Goal: Information Seeking & Learning: Learn about a topic

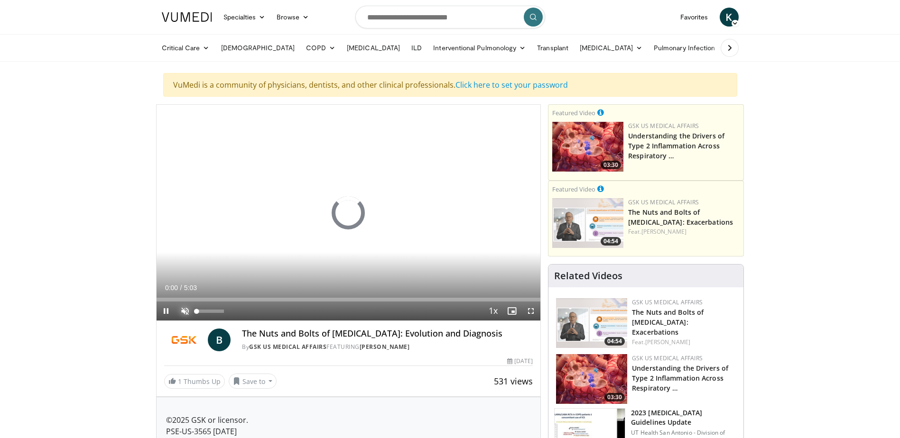
click at [184, 309] on span "Video Player" at bounding box center [185, 311] width 19 height 19
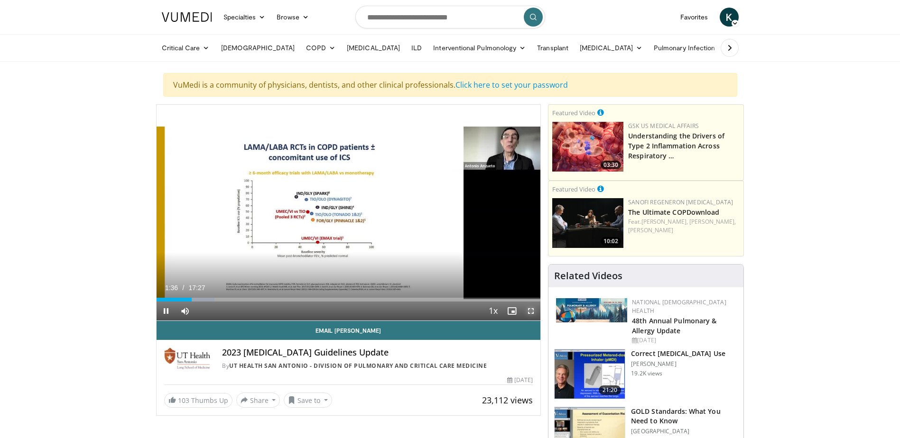
click at [530, 310] on span "Video Player" at bounding box center [530, 311] width 19 height 19
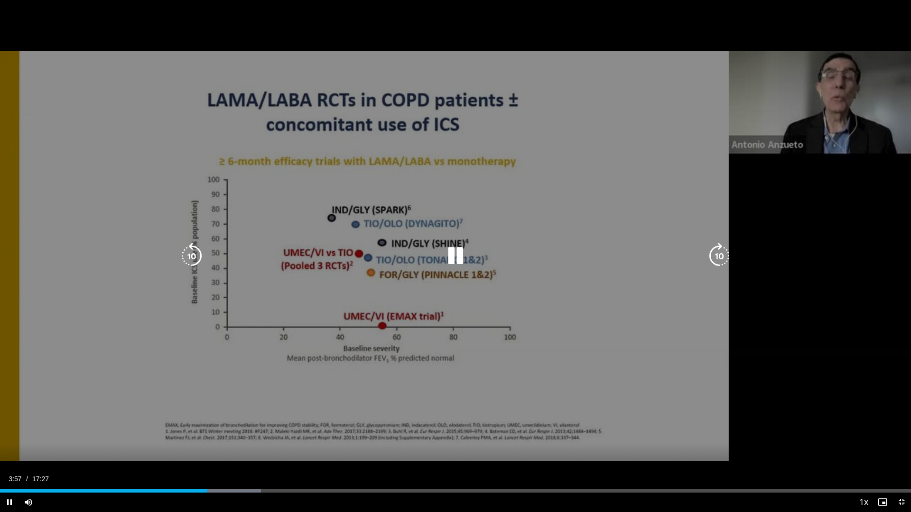
click at [776, 369] on div "10 seconds Tap to unmute" at bounding box center [455, 256] width 911 height 512
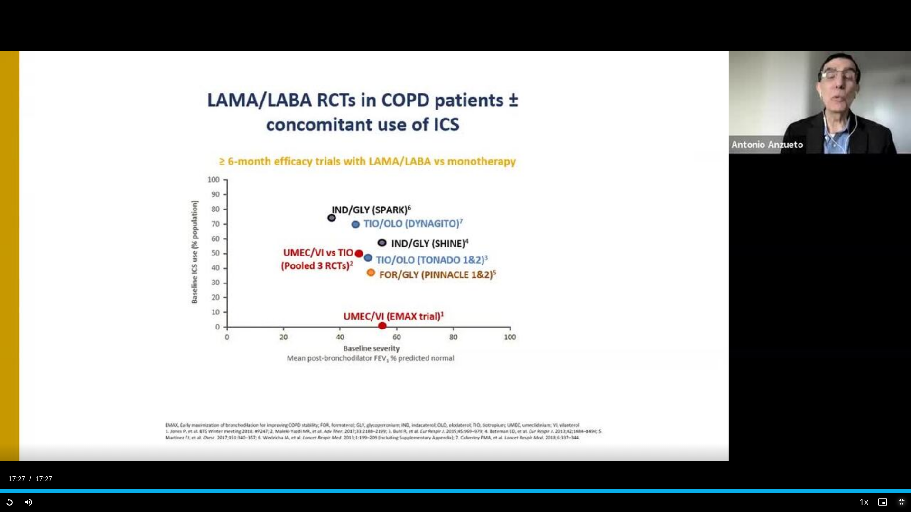
click at [901, 438] on span "Video Player" at bounding box center [901, 502] width 19 height 19
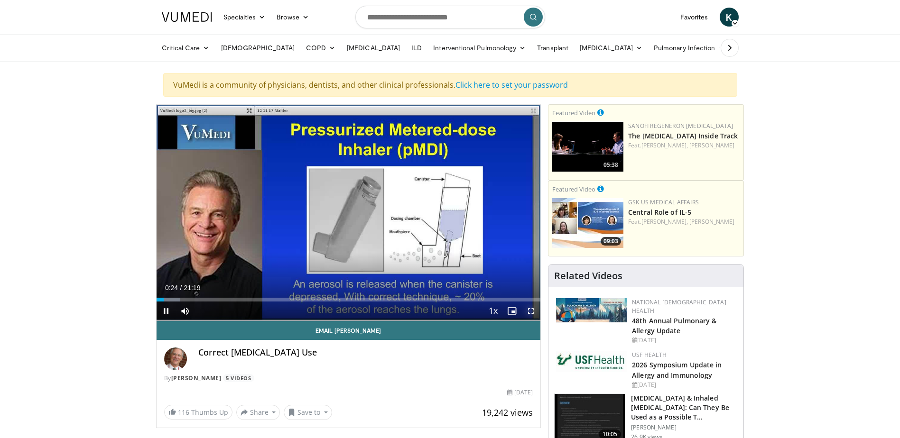
click at [531, 310] on span "Video Player" at bounding box center [530, 311] width 19 height 19
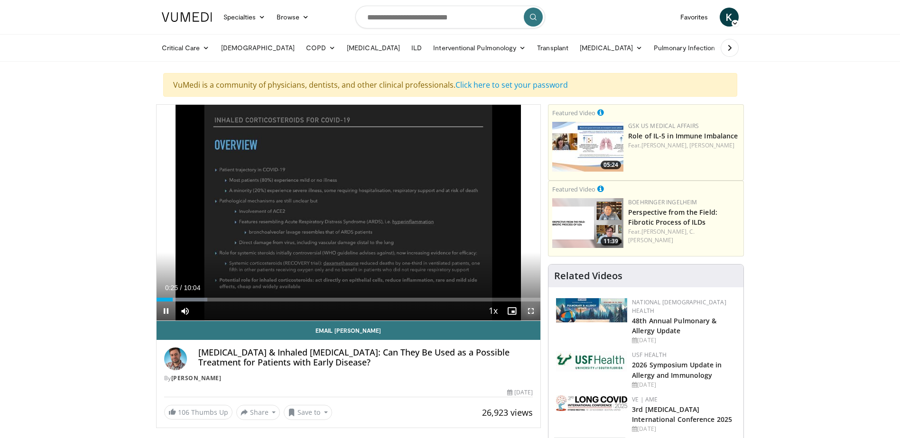
click at [532, 311] on span "Video Player" at bounding box center [530, 311] width 19 height 19
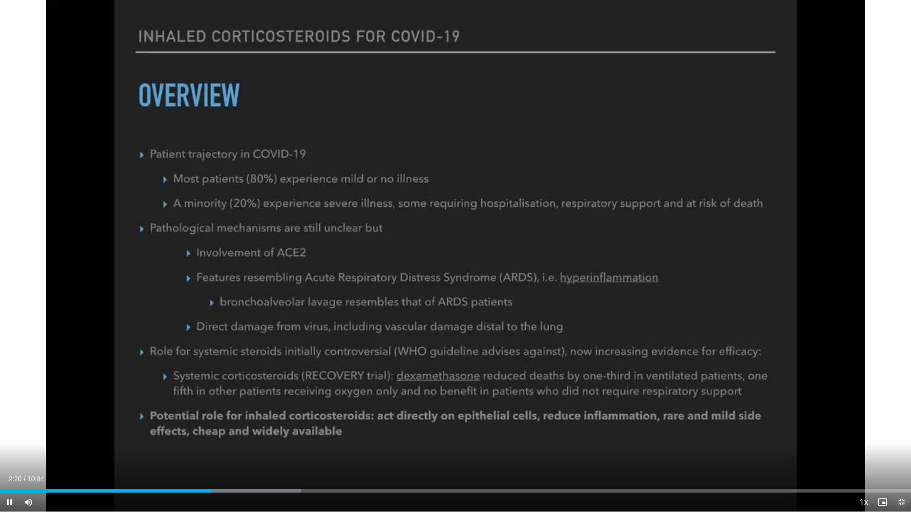
click at [900, 438] on span "Video Player" at bounding box center [901, 502] width 19 height 19
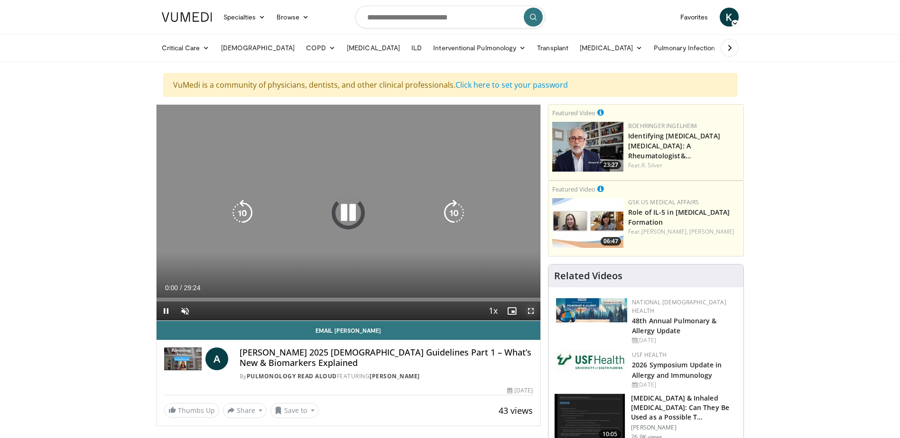
drag, startPoint x: 532, startPoint y: 308, endPoint x: 534, endPoint y: 358, distance: 49.4
click at [532, 308] on span "Video Player" at bounding box center [530, 311] width 19 height 19
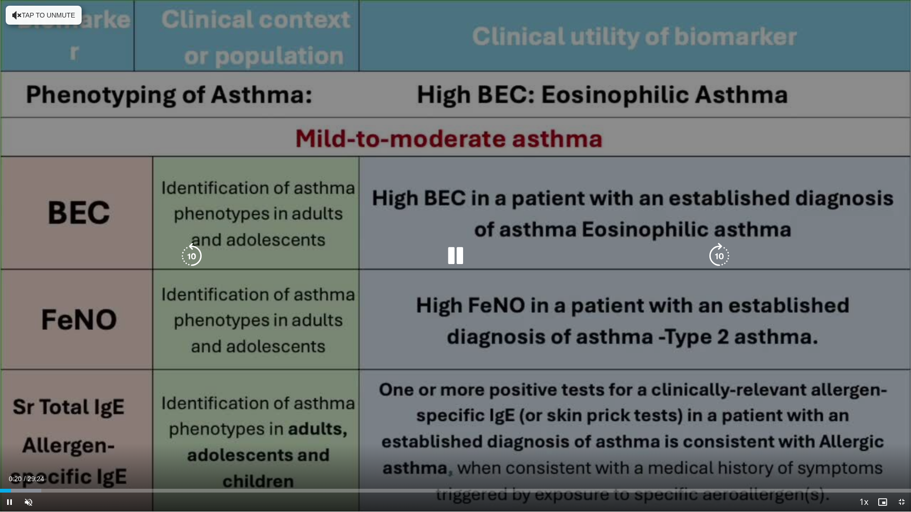
click at [449, 411] on div "10 seconds Tap to unmute" at bounding box center [455, 256] width 911 height 512
click at [31, 13] on button "Tap to unmute" at bounding box center [44, 15] width 76 height 19
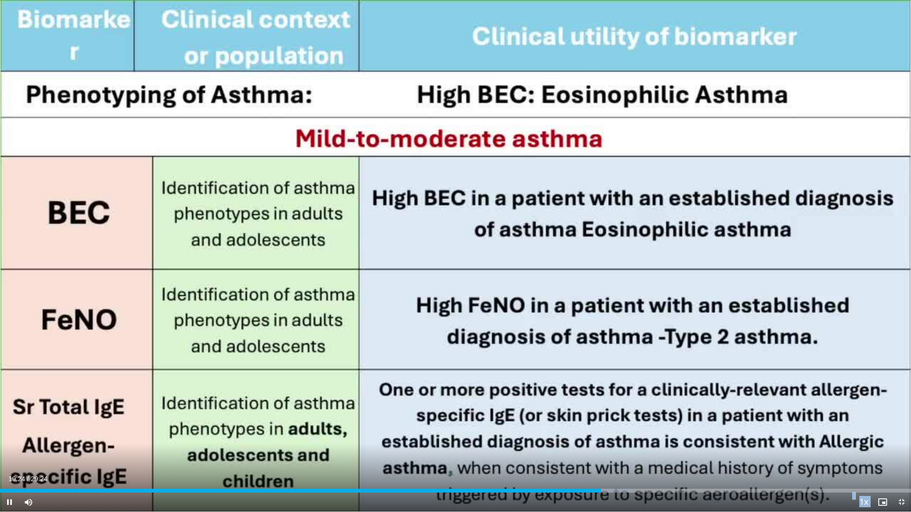
click at [616, 438] on video-js "**********" at bounding box center [455, 256] width 911 height 512
click at [902, 438] on span "Video Player" at bounding box center [901, 502] width 19 height 19
